Goal: Task Accomplishment & Management: Use online tool/utility

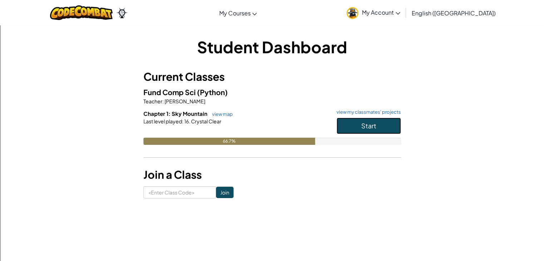
click at [366, 124] on span "Start" at bounding box center [368, 126] width 15 height 8
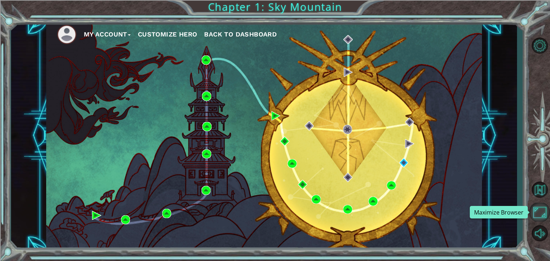
drag, startPoint x: 537, startPoint y: 214, endPoint x: 537, endPoint y: 246, distance: 31.1
click at [537, 214] on button "Maximize Browser" at bounding box center [539, 212] width 21 height 19
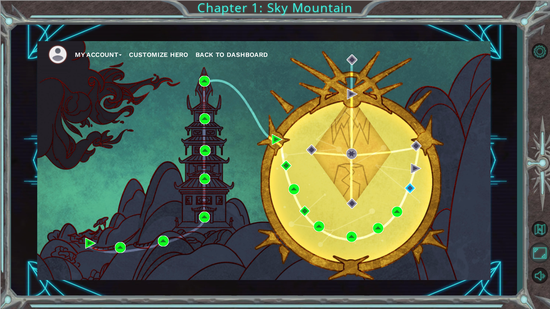
click at [537, 249] on button "Maximize Browser" at bounding box center [539, 253] width 21 height 21
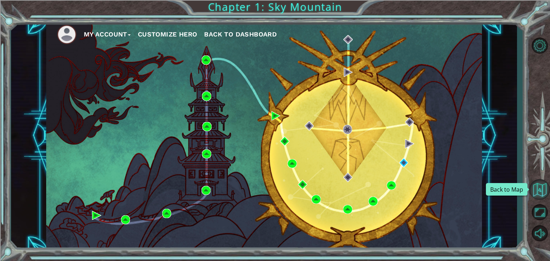
click at [533, 192] on button "Back to Map" at bounding box center [539, 189] width 21 height 21
click at [543, 188] on button "Back to Map" at bounding box center [539, 189] width 21 height 21
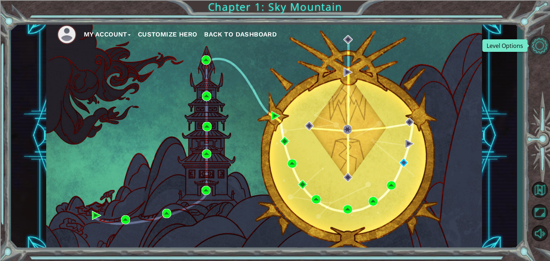
click at [537, 43] on button "Level Options" at bounding box center [539, 45] width 21 height 19
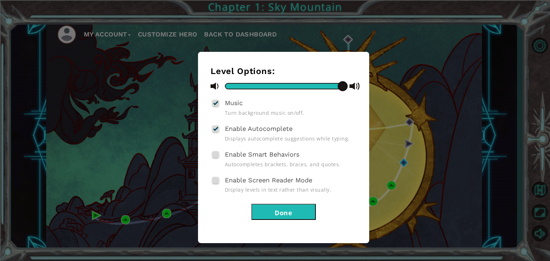
click at [278, 205] on button "Done" at bounding box center [283, 212] width 64 height 16
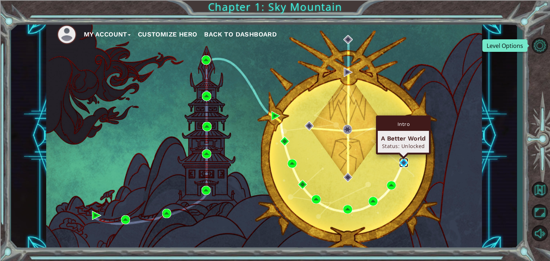
click at [404, 167] on img at bounding box center [403, 162] width 9 height 9
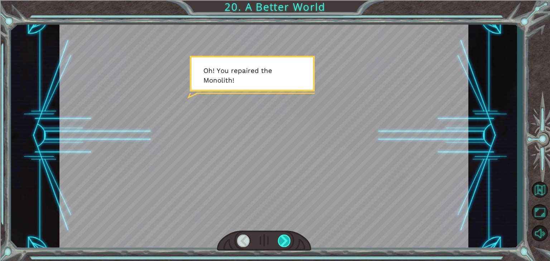
click at [288, 236] on div at bounding box center [284, 241] width 13 height 13
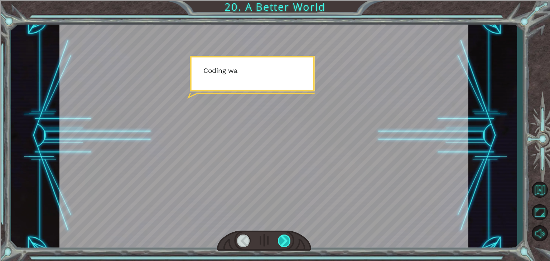
click at [288, 236] on div at bounding box center [284, 241] width 13 height 13
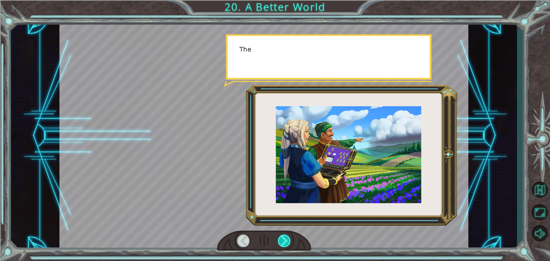
click at [288, 236] on div at bounding box center [284, 241] width 13 height 13
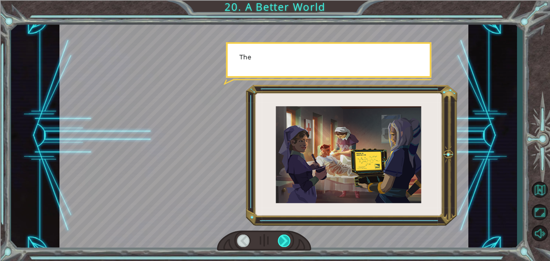
click at [288, 236] on div at bounding box center [284, 241] width 13 height 13
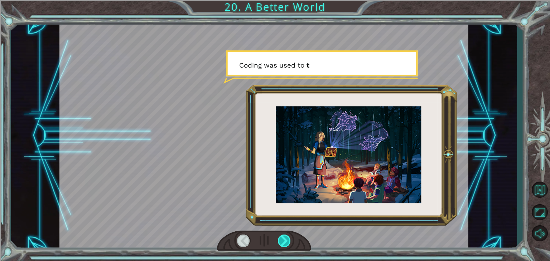
click at [288, 236] on div at bounding box center [284, 241] width 13 height 13
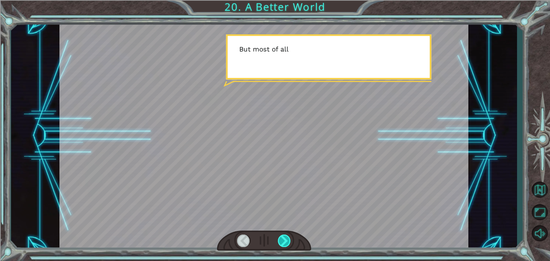
click at [288, 236] on div at bounding box center [284, 241] width 13 height 13
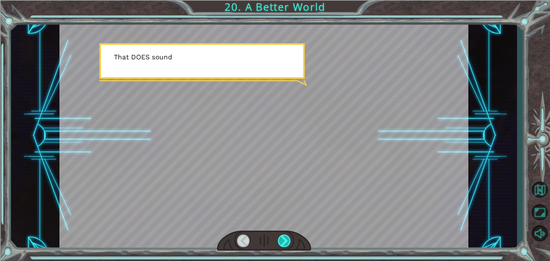
click at [288, 236] on div at bounding box center [284, 241] width 13 height 13
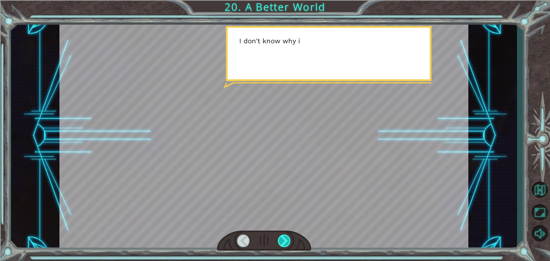
click at [288, 236] on div at bounding box center [284, 241] width 13 height 13
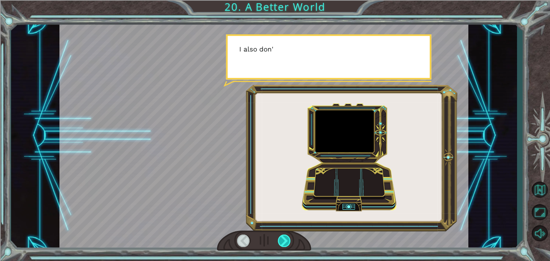
click at [288, 236] on div at bounding box center [284, 241] width 13 height 13
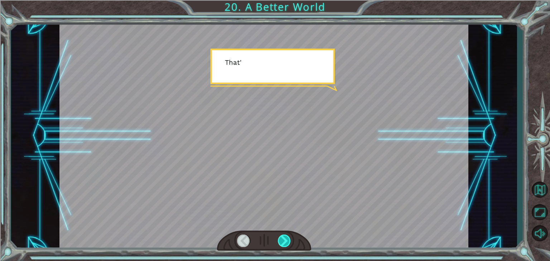
click at [288, 236] on div at bounding box center [284, 241] width 13 height 13
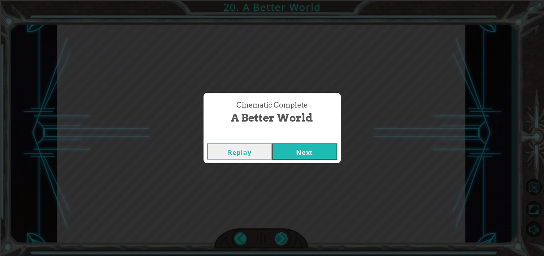
click at [288, 236] on div "Cinematic Complete A Better World Replay Next" at bounding box center [272, 128] width 544 height 256
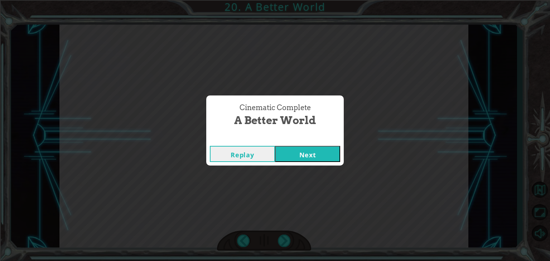
click at [310, 150] on button "Next" at bounding box center [307, 154] width 65 height 16
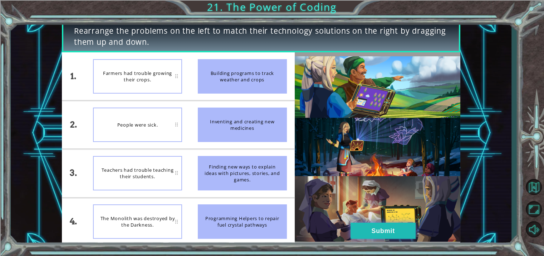
click at [374, 231] on button "Submit" at bounding box center [383, 230] width 65 height 16
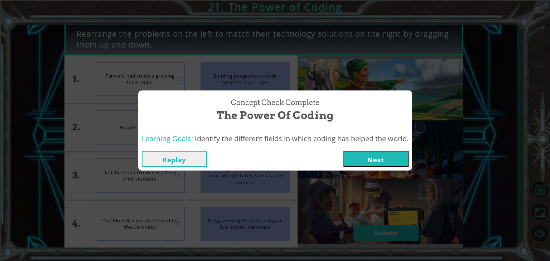
click at [406, 165] on button "Next" at bounding box center [375, 159] width 65 height 16
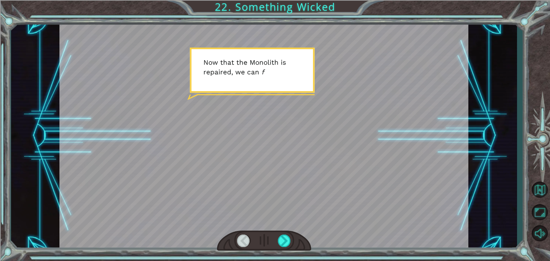
click at [282, 222] on div at bounding box center [263, 136] width 409 height 230
click at [282, 239] on div at bounding box center [284, 241] width 13 height 13
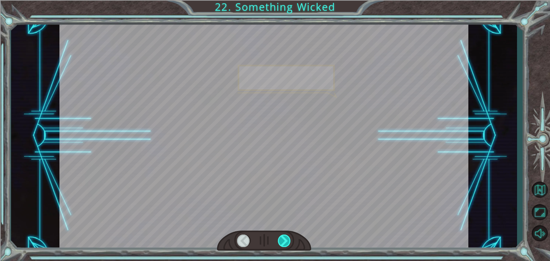
click at [282, 239] on div at bounding box center [284, 241] width 13 height 13
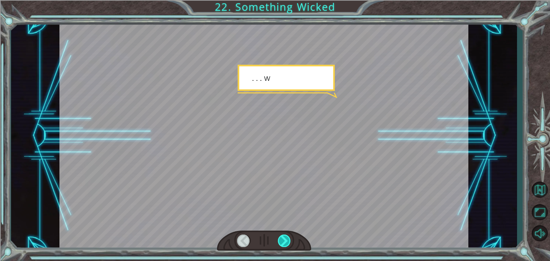
click at [282, 239] on div at bounding box center [284, 241] width 13 height 13
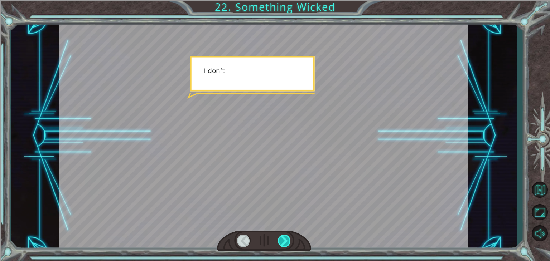
click at [282, 239] on div at bounding box center [284, 241] width 13 height 13
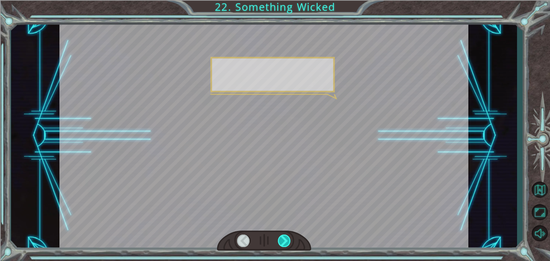
click at [282, 239] on div at bounding box center [284, 241] width 13 height 13
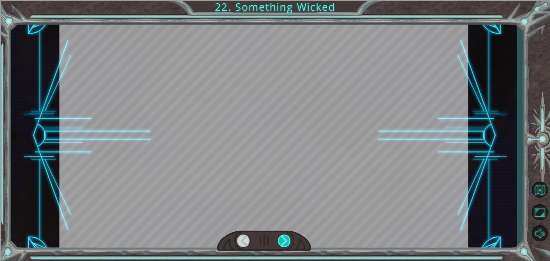
click at [282, 239] on div at bounding box center [284, 241] width 13 height 13
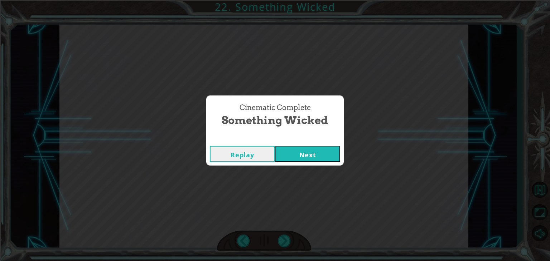
click at [304, 155] on button "Next" at bounding box center [307, 154] width 65 height 16
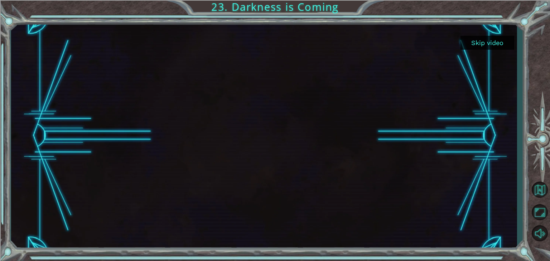
click at [286, 174] on div at bounding box center [264, 136] width 408 height 230
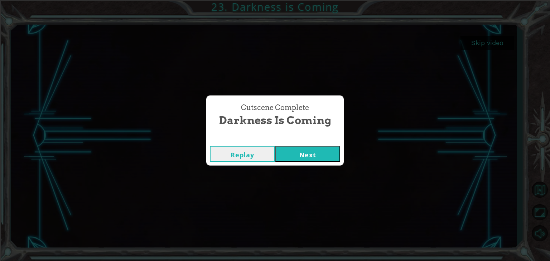
click at [309, 147] on button "Next" at bounding box center [307, 154] width 65 height 16
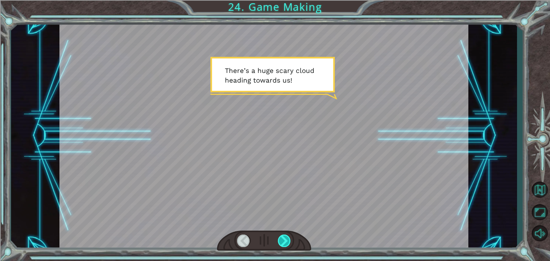
click at [280, 239] on div at bounding box center [284, 241] width 13 height 13
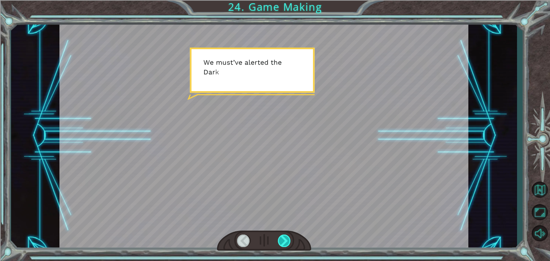
click at [280, 239] on div at bounding box center [284, 241] width 13 height 13
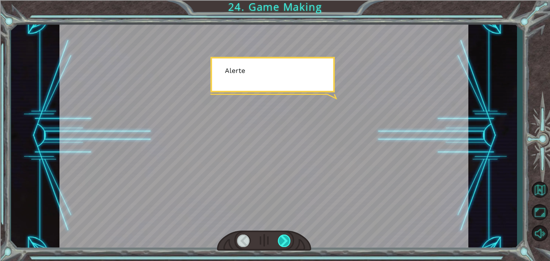
click at [280, 239] on div at bounding box center [284, 241] width 13 height 13
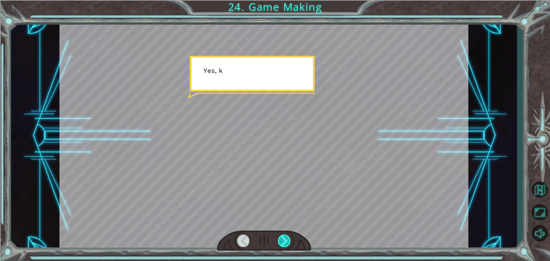
click at [280, 239] on div at bounding box center [284, 241] width 13 height 13
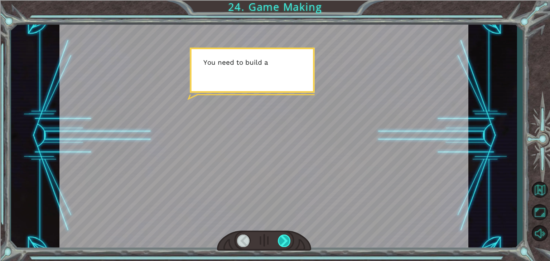
click at [280, 239] on div at bounding box center [284, 241] width 13 height 13
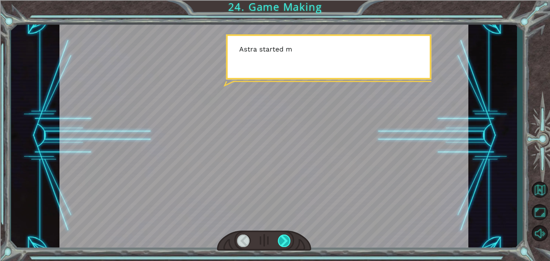
click at [280, 239] on div at bounding box center [284, 241] width 13 height 13
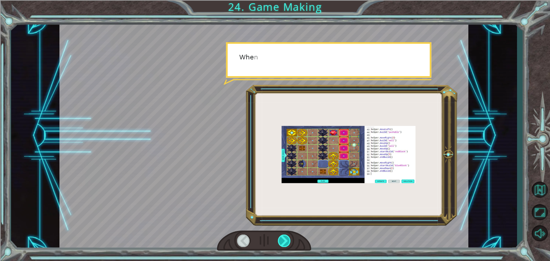
click at [280, 239] on div at bounding box center [284, 241] width 13 height 13
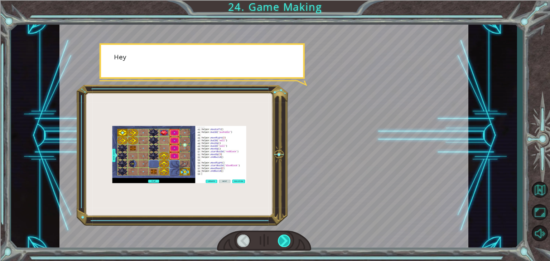
click at [280, 239] on div at bounding box center [284, 241] width 13 height 13
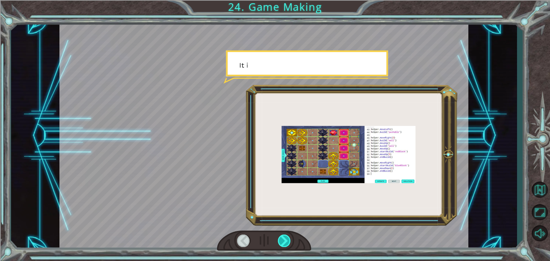
click at [280, 239] on div at bounding box center [284, 241] width 13 height 13
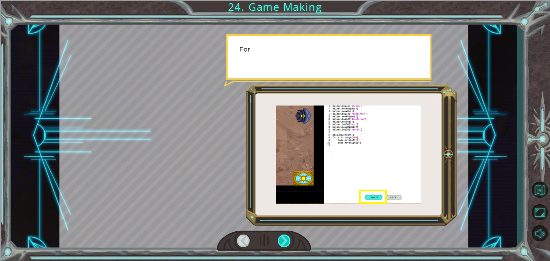
click at [280, 239] on div at bounding box center [284, 241] width 13 height 13
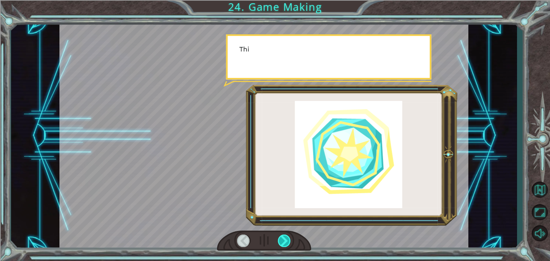
click at [280, 239] on div at bounding box center [284, 241] width 13 height 13
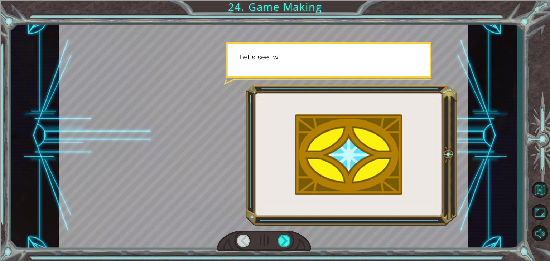
drag, startPoint x: 280, startPoint y: 239, endPoint x: 293, endPoint y: 252, distance: 18.0
click at [290, 253] on div "T h e r e ’ s a h u g e s c a r y c l o u d h e a d i n g t o w a r d s u s ! W…" at bounding box center [275, 130] width 550 height 261
click at [285, 243] on div at bounding box center [284, 241] width 13 height 13
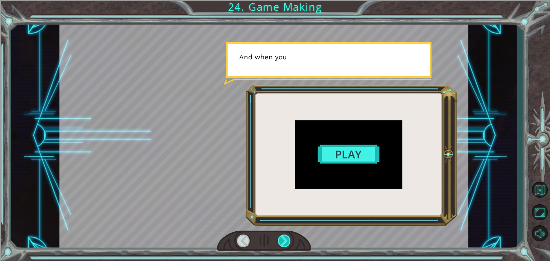
click at [285, 243] on div at bounding box center [284, 241] width 13 height 13
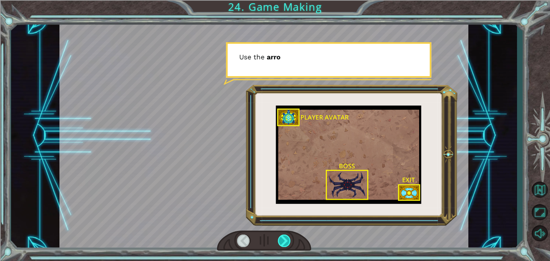
click at [285, 243] on div at bounding box center [284, 241] width 13 height 13
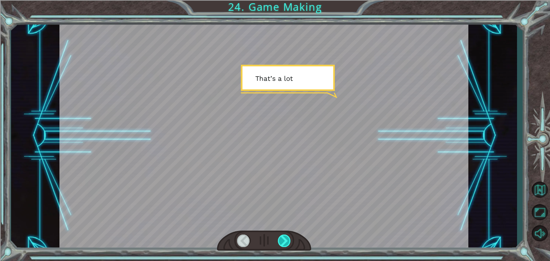
click at [285, 243] on div at bounding box center [284, 241] width 13 height 13
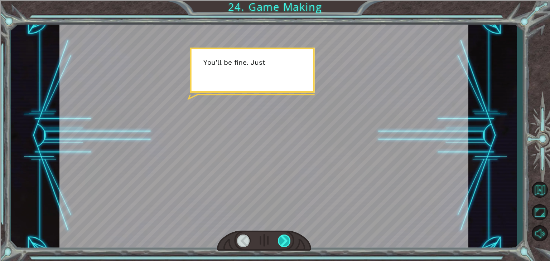
click at [285, 243] on div at bounding box center [284, 241] width 13 height 13
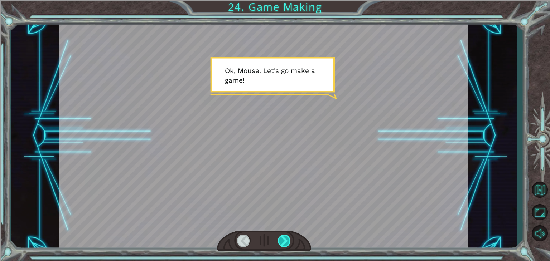
click at [285, 242] on div at bounding box center [284, 241] width 13 height 13
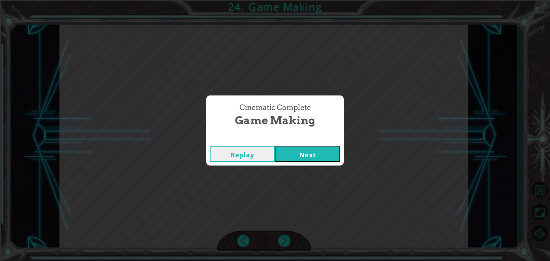
click at [305, 155] on button "Next" at bounding box center [307, 154] width 65 height 16
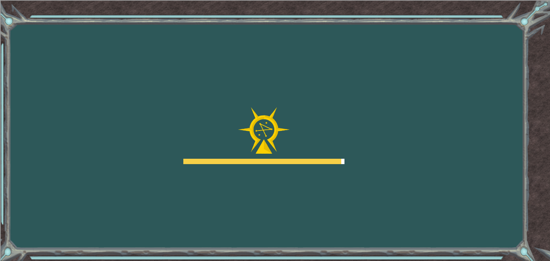
click at [303, 204] on div "Goals Error loading from server. Try refreshing the page. You'll need to join a…" at bounding box center [275, 130] width 550 height 261
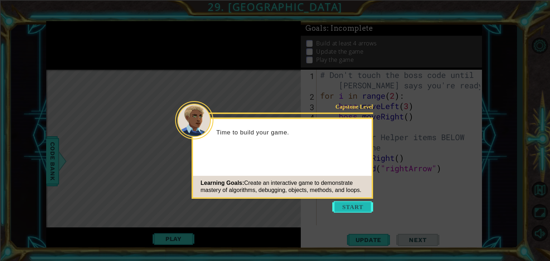
click at [352, 207] on button "Start" at bounding box center [352, 206] width 41 height 11
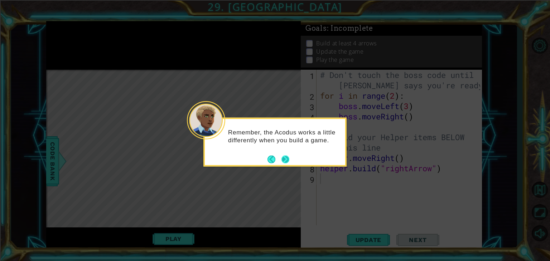
click at [285, 164] on button "Next" at bounding box center [285, 159] width 13 height 13
click at [285, 164] on icon at bounding box center [275, 130] width 550 height 261
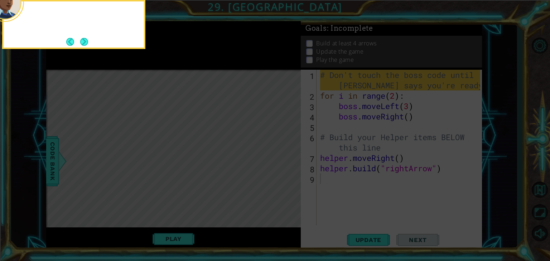
click at [285, 164] on icon at bounding box center [275, 39] width 550 height 444
click at [86, 38] on button "Next" at bounding box center [84, 42] width 9 height 9
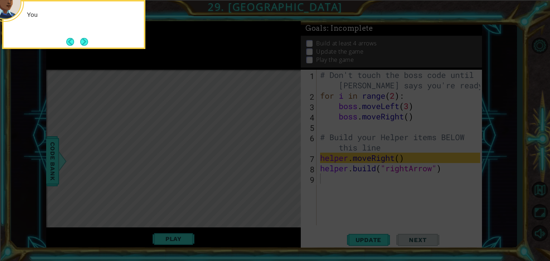
click at [86, 38] on button "Next" at bounding box center [83, 41] width 9 height 9
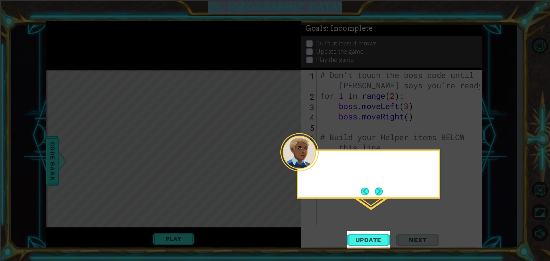
click at [86, 38] on icon at bounding box center [275, 130] width 550 height 261
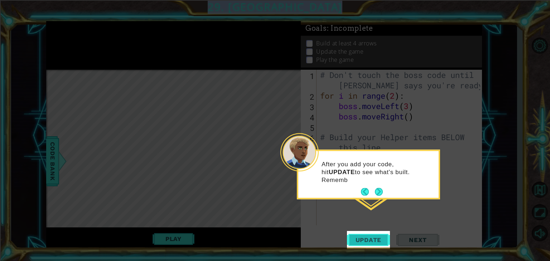
click at [371, 239] on span "Update" at bounding box center [368, 240] width 40 height 7
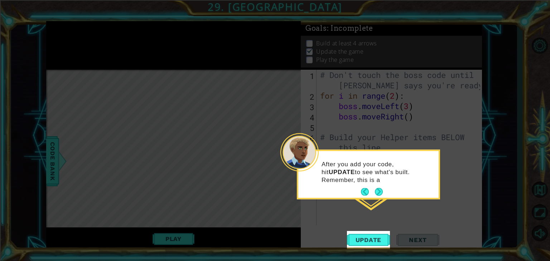
scroll to position [3, 0]
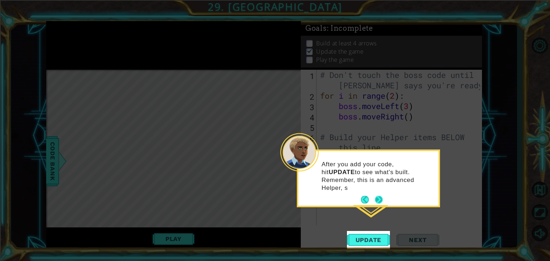
click at [377, 196] on button "Next" at bounding box center [378, 200] width 8 height 8
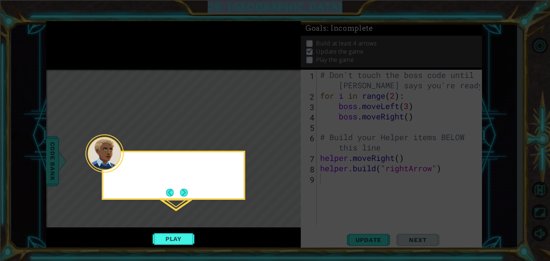
click at [377, 189] on icon at bounding box center [275, 130] width 550 height 261
click at [176, 239] on button "Play" at bounding box center [173, 239] width 42 height 14
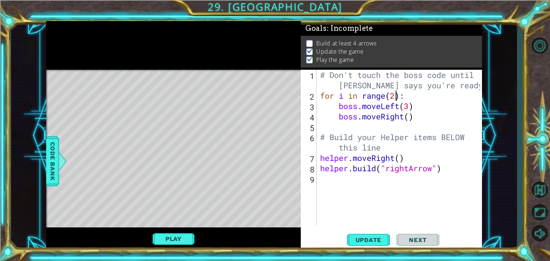
click at [395, 96] on div "# Don't touch the boss code until [PERSON_NAME] says you're ready! for i in ran…" at bounding box center [401, 163] width 165 height 187
type textarea "for i in range(1000000):"
click at [366, 246] on button "Update" at bounding box center [368, 240] width 43 height 18
click at [382, 236] on button "Update" at bounding box center [368, 240] width 43 height 18
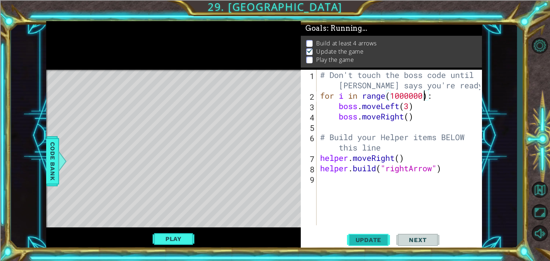
click at [382, 236] on button "Update" at bounding box center [368, 240] width 43 height 18
drag, startPoint x: 382, startPoint y: 236, endPoint x: 256, endPoint y: 241, distance: 125.7
click at [374, 238] on button "Update" at bounding box center [368, 240] width 43 height 18
click at [188, 242] on button "Play" at bounding box center [173, 239] width 42 height 14
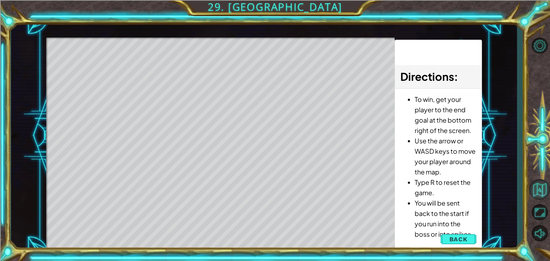
click at [470, 234] on button "Back" at bounding box center [458, 239] width 36 height 14
click at [0, 0] on div "Update Next" at bounding box center [0, 0] width 0 height 0
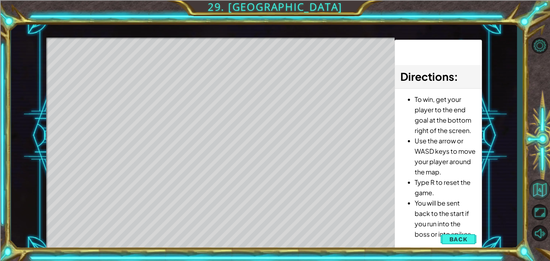
click at [0, 0] on div at bounding box center [0, 0] width 0 height 0
click at [0, 0] on div "Update Next" at bounding box center [0, 0] width 0 height 0
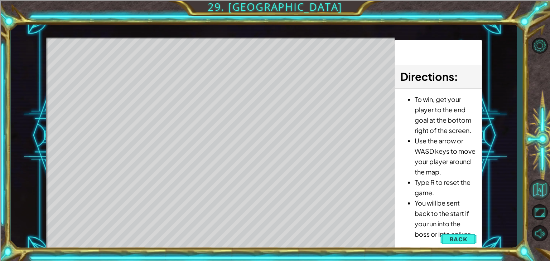
click at [544, 190] on button "Back to Map" at bounding box center [539, 189] width 21 height 21
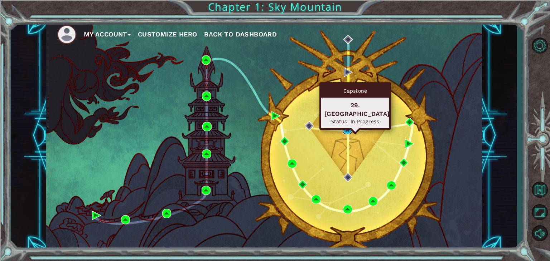
click at [349, 127] on img at bounding box center [347, 129] width 9 height 9
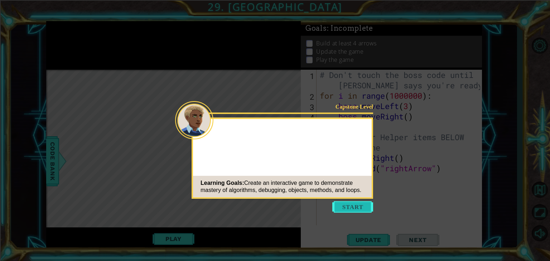
click at [359, 204] on button "Start" at bounding box center [352, 206] width 41 height 11
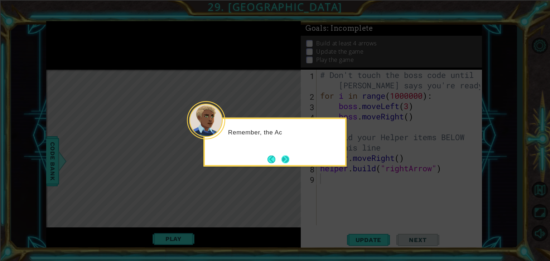
click at [282, 155] on button "Next" at bounding box center [285, 159] width 9 height 9
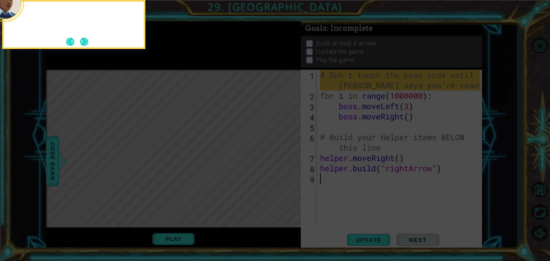
click at [282, 154] on icon at bounding box center [275, 39] width 550 height 444
click at [87, 41] on button "Next" at bounding box center [84, 42] width 8 height 8
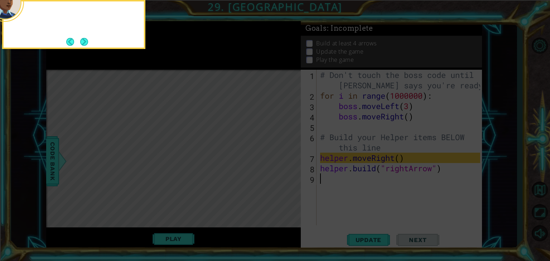
click at [87, 41] on button "Next" at bounding box center [84, 42] width 10 height 10
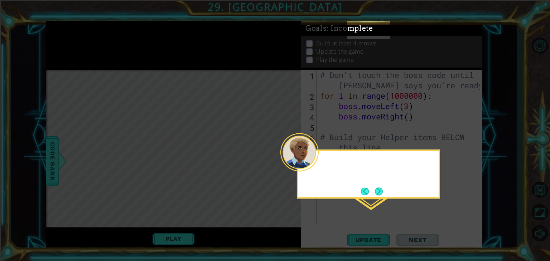
scroll to position [210, 0]
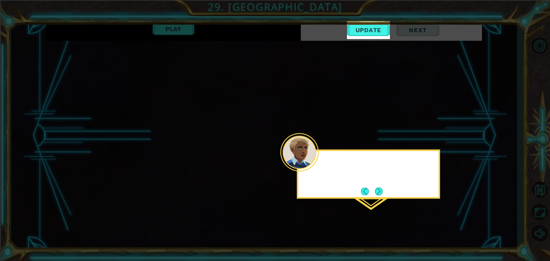
click at [87, 41] on icon at bounding box center [275, 130] width 550 height 261
click at [383, 189] on button "Next" at bounding box center [379, 192] width 8 height 8
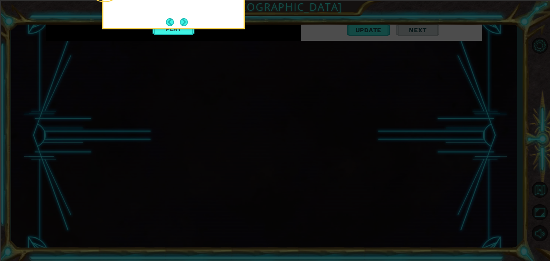
scroll to position [212, 0]
click at [383, 189] on icon at bounding box center [275, 130] width 550 height 261
click at [185, 23] on button "Next" at bounding box center [184, 22] width 8 height 8
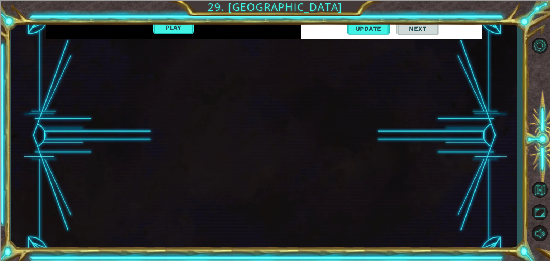
click at [185, 23] on button "Play" at bounding box center [173, 28] width 42 height 14
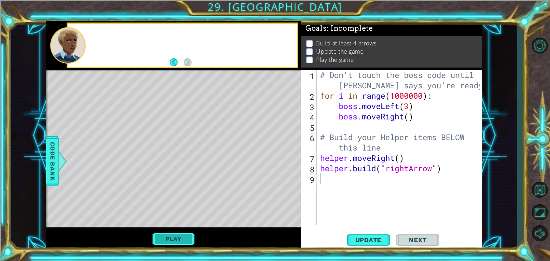
click at [174, 234] on button "Play" at bounding box center [173, 239] width 42 height 14
click at [369, 238] on span "Update" at bounding box center [368, 240] width 40 height 7
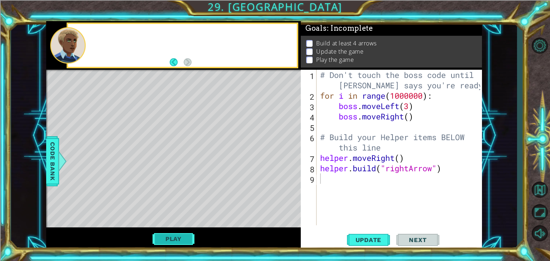
click at [425, 92] on div "# Don't touch the boss code until [PERSON_NAME] says you're ready! for i in ran…" at bounding box center [401, 163] width 165 height 187
click at [422, 97] on div "# Don't touch the boss code until [PERSON_NAME] says you're ready! for i in ran…" at bounding box center [401, 163] width 165 height 187
click at [164, 238] on button "Play" at bounding box center [173, 239] width 42 height 14
click at [164, 238] on div "helper methods moveLeft(steps) moveRight(steps) moveUp(steps) moveDown(steps) b…" at bounding box center [264, 136] width 436 height 230
